Goal: Task Accomplishment & Management: Manage account settings

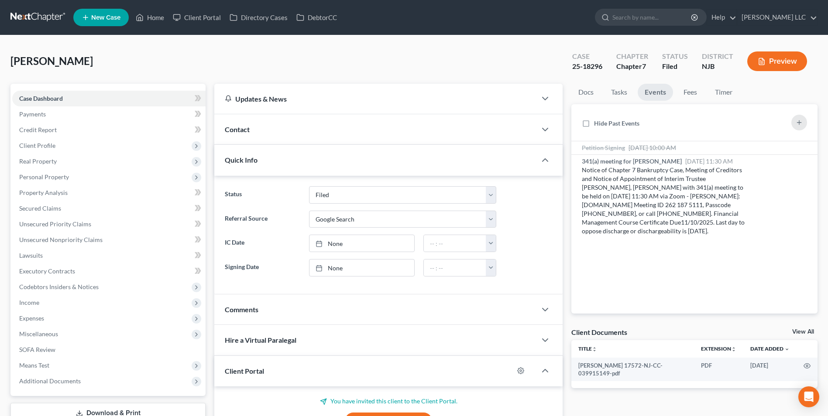
select select "6"
select select "4"
click at [40, 15] on link at bounding box center [38, 18] width 56 height 16
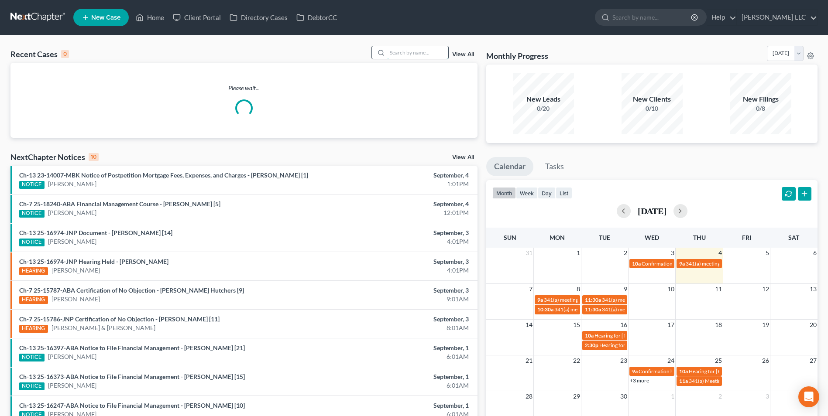
click at [405, 55] on input "search" at bounding box center [417, 52] width 61 height 13
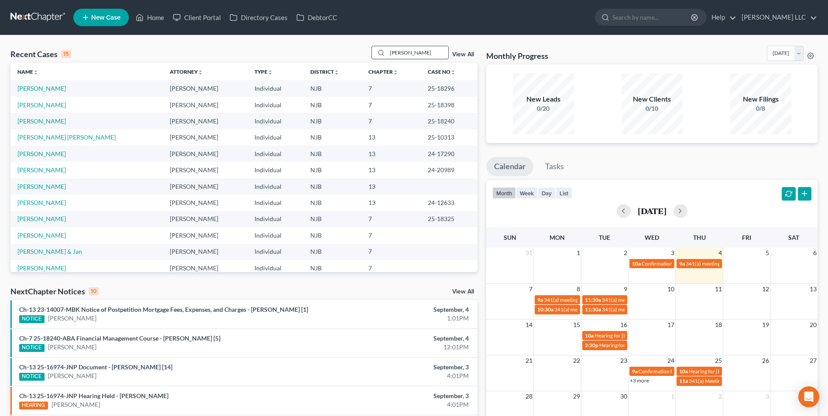
type input "andrea"
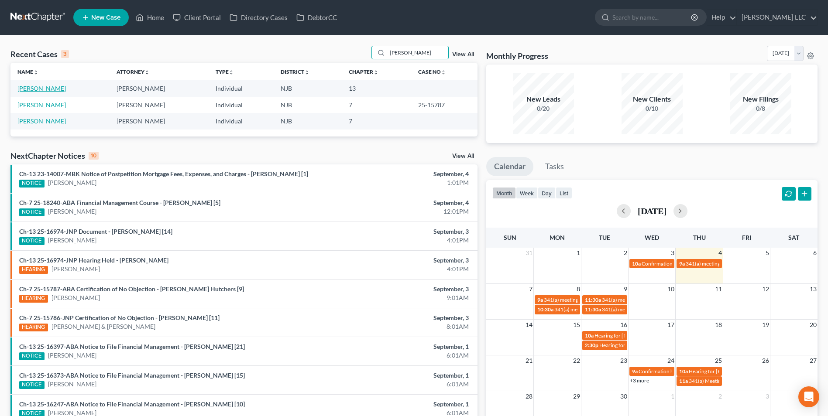
click at [66, 89] on link "[PERSON_NAME]" at bounding box center [41, 88] width 48 height 7
select select "4"
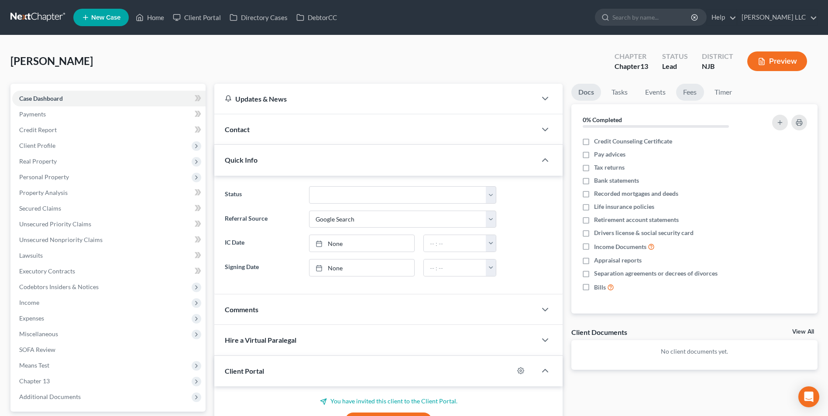
click at [696, 95] on link "Fees" at bounding box center [690, 92] width 28 height 17
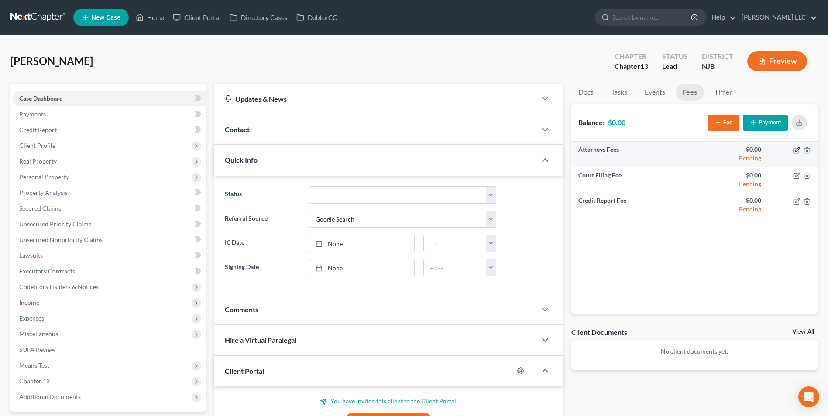
click at [796, 151] on icon "button" at bounding box center [796, 150] width 7 height 7
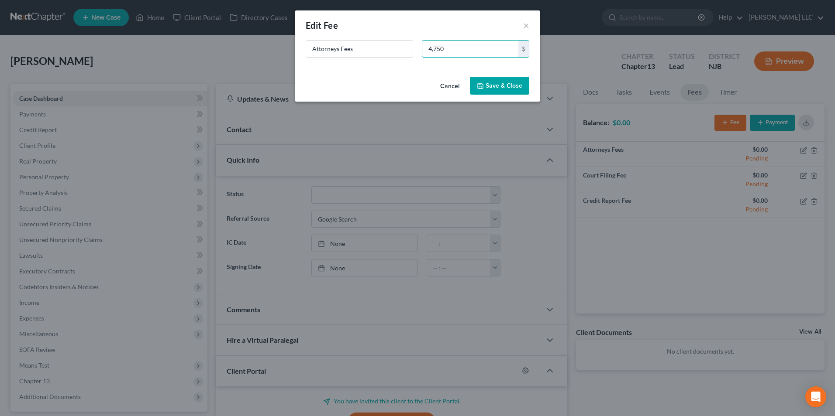
type input "4,750"
click at [497, 86] on button "Save & Close" at bounding box center [499, 86] width 59 height 18
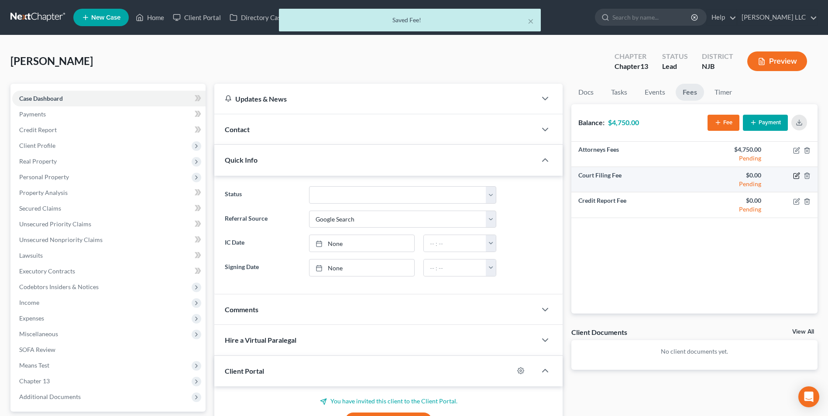
click at [796, 175] on icon "button" at bounding box center [796, 175] width 7 height 7
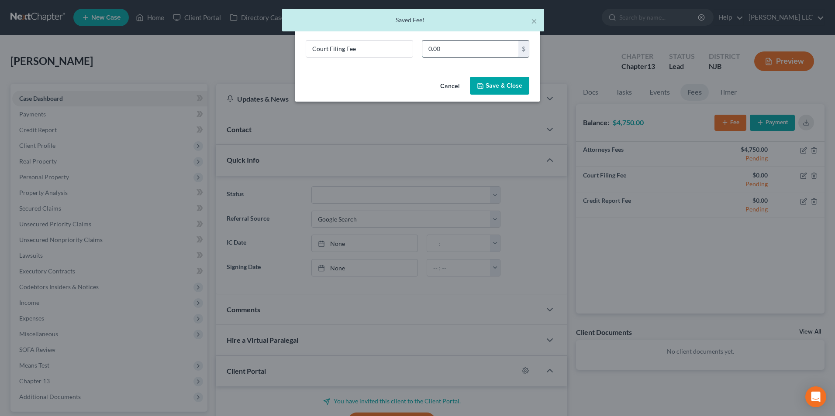
click at [475, 54] on input "0.00" at bounding box center [470, 49] width 96 height 17
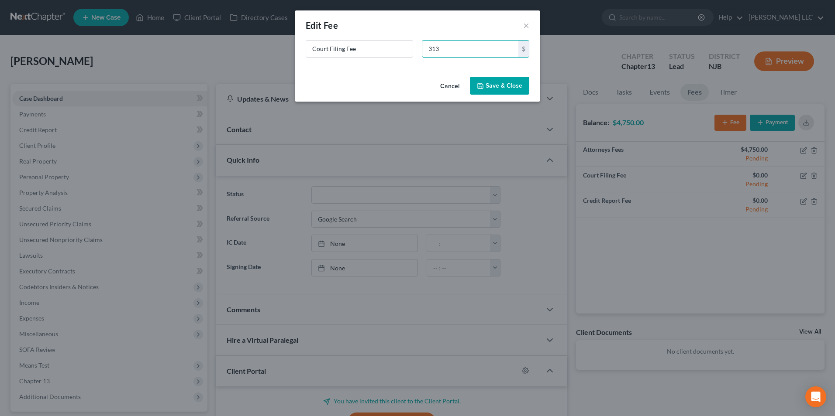
type input "313"
click at [496, 86] on button "Save & Close" at bounding box center [499, 86] width 59 height 18
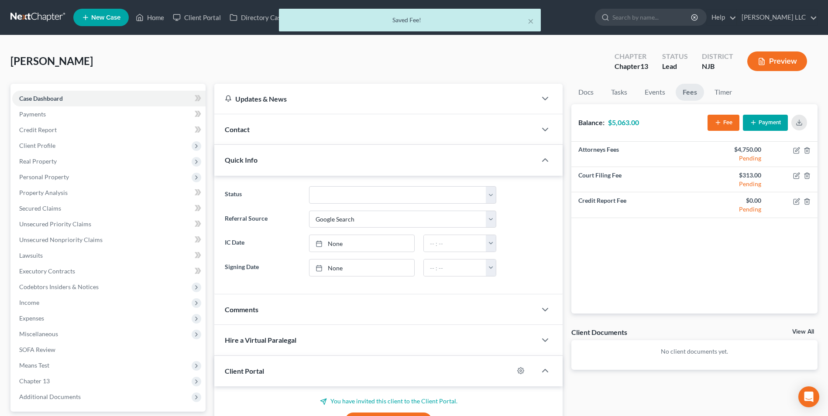
click at [758, 123] on button "Payment" at bounding box center [765, 123] width 45 height 16
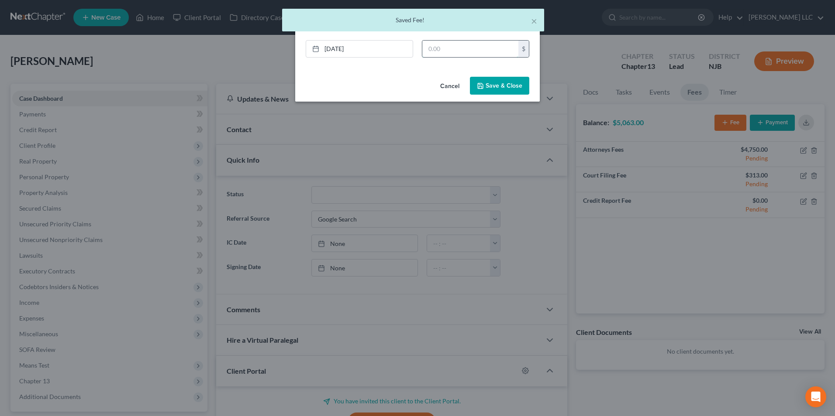
click at [447, 46] on input "text" at bounding box center [470, 49] width 96 height 17
type input "1,313"
click at [508, 86] on button "Save & Close" at bounding box center [499, 86] width 59 height 18
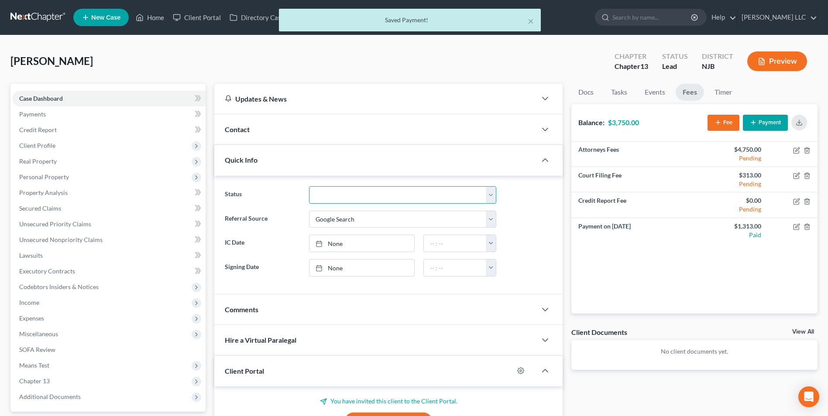
click at [399, 197] on select "Discharged Discharged & Reported Discharge Litigation Dismissal Notice Dismisse…" at bounding box center [402, 194] width 187 height 17
select select "9"
click at [309, 186] on select "Discharged Discharged & Reported Discharge Litigation Dismissal Notice Dismisse…" at bounding box center [402, 194] width 187 height 17
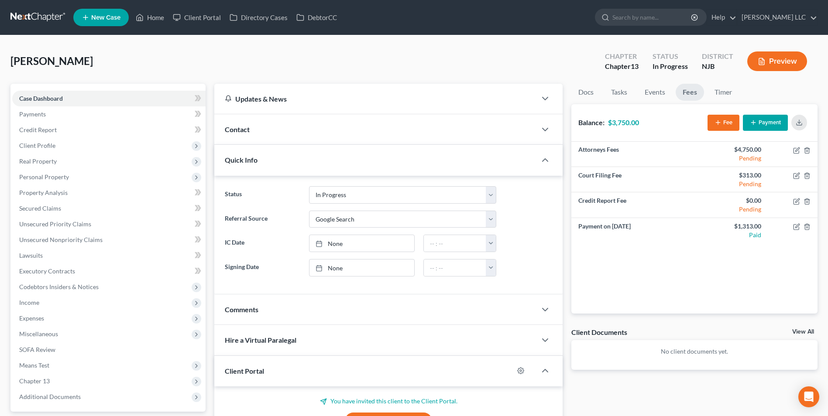
click at [24, 19] on link at bounding box center [38, 18] width 56 height 16
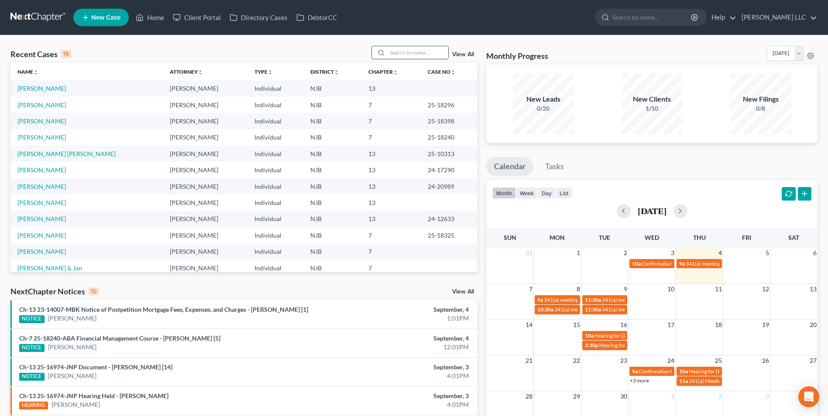
click at [413, 53] on input "search" at bounding box center [417, 52] width 61 height 13
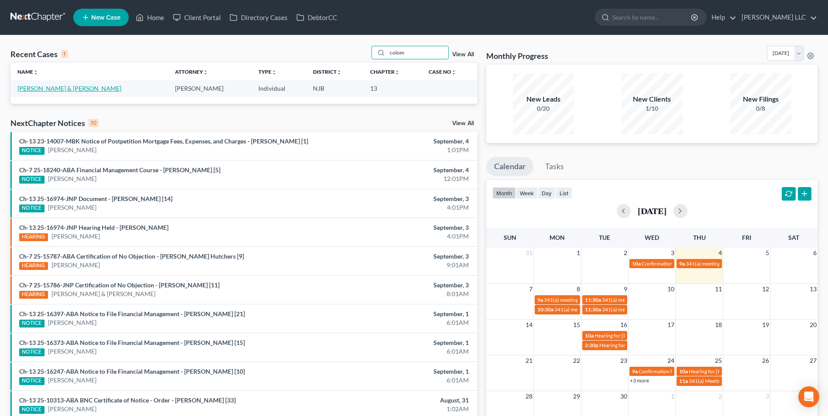
type input "colom"
click at [48, 90] on link "[PERSON_NAME] & [PERSON_NAME]" at bounding box center [69, 88] width 104 height 7
select select "0"
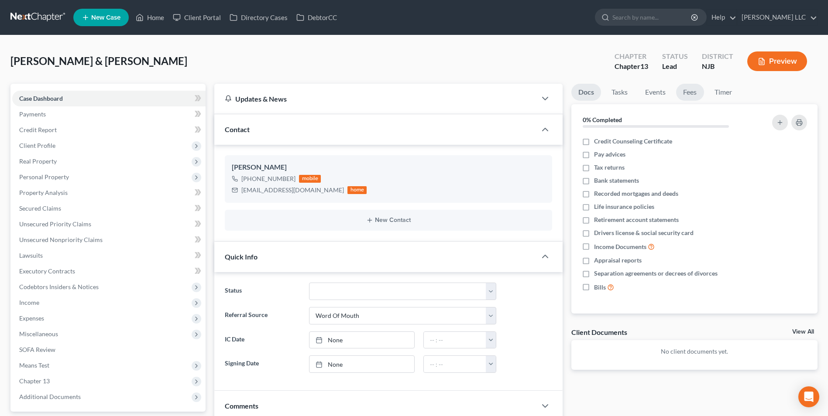
click at [692, 96] on link "Fees" at bounding box center [690, 92] width 28 height 17
